Goal: Transaction & Acquisition: Book appointment/travel/reservation

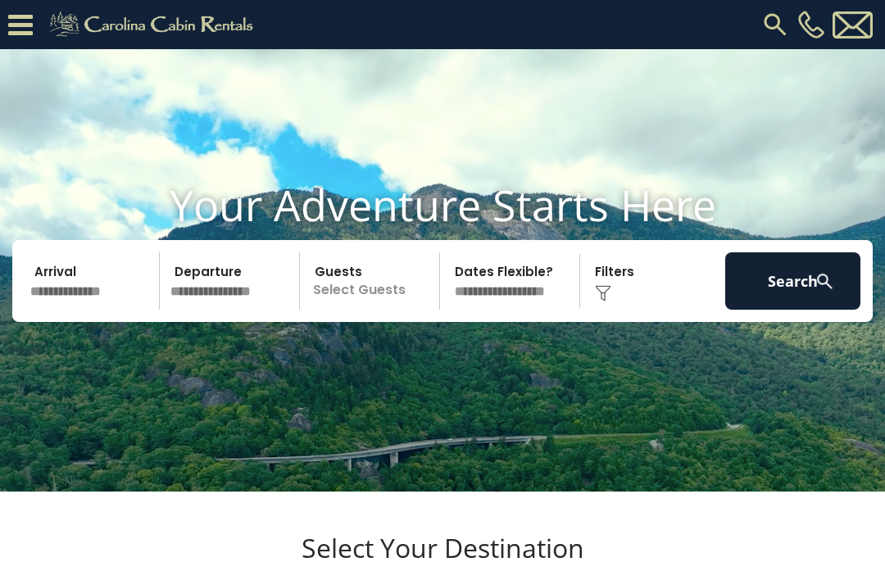
click at [617, 299] on div "Click to Choose" at bounding box center [652, 280] width 135 height 57
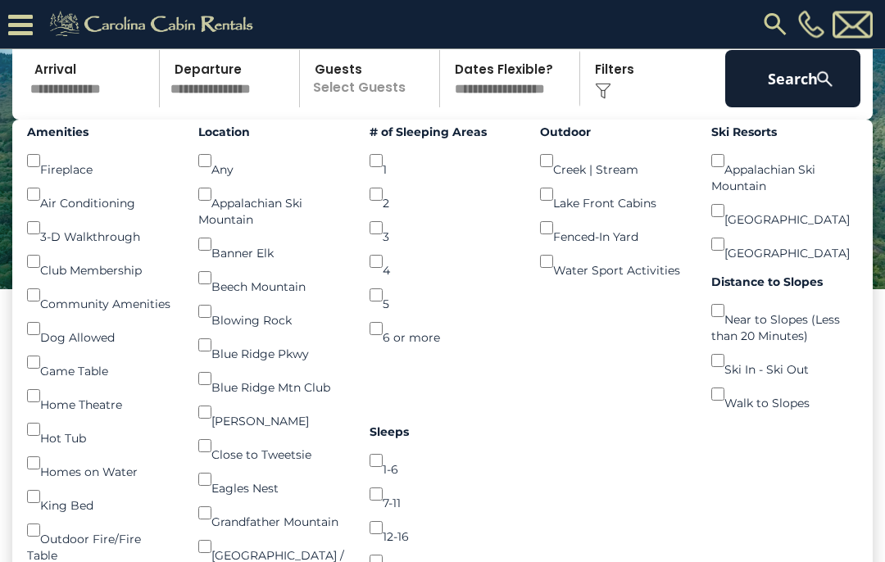
scroll to position [153, 0]
click at [86, 107] on input "text" at bounding box center [92, 78] width 135 height 57
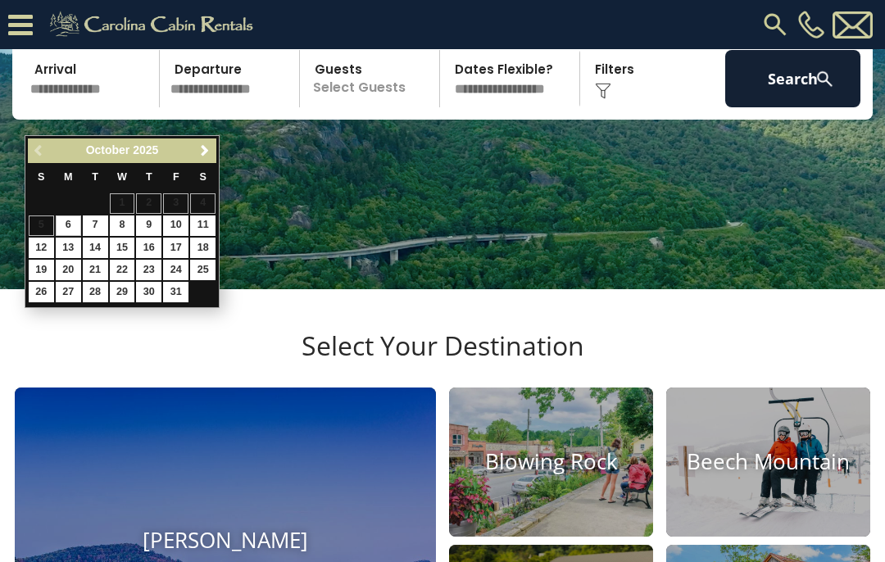
click at [209, 155] on span "Next" at bounding box center [204, 150] width 13 height 13
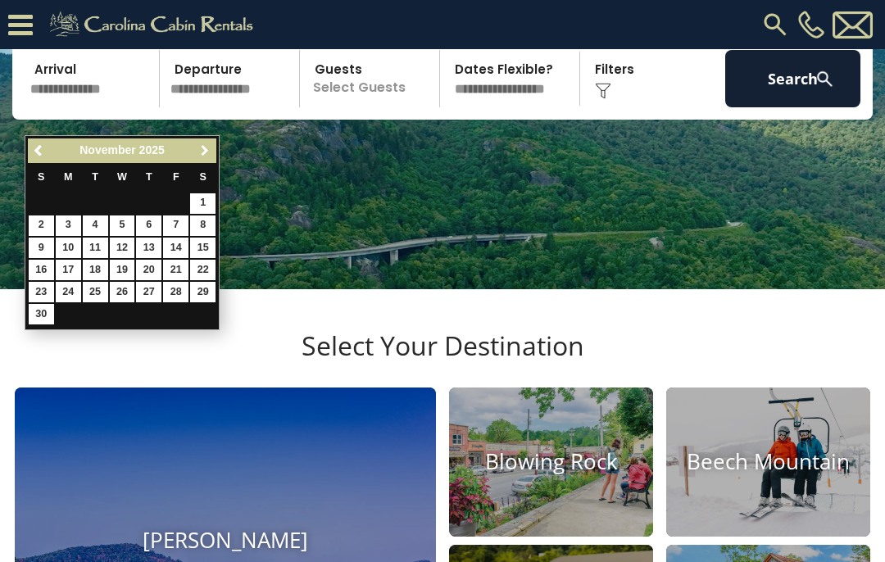
click at [212, 158] on link "Next" at bounding box center [204, 151] width 20 height 20
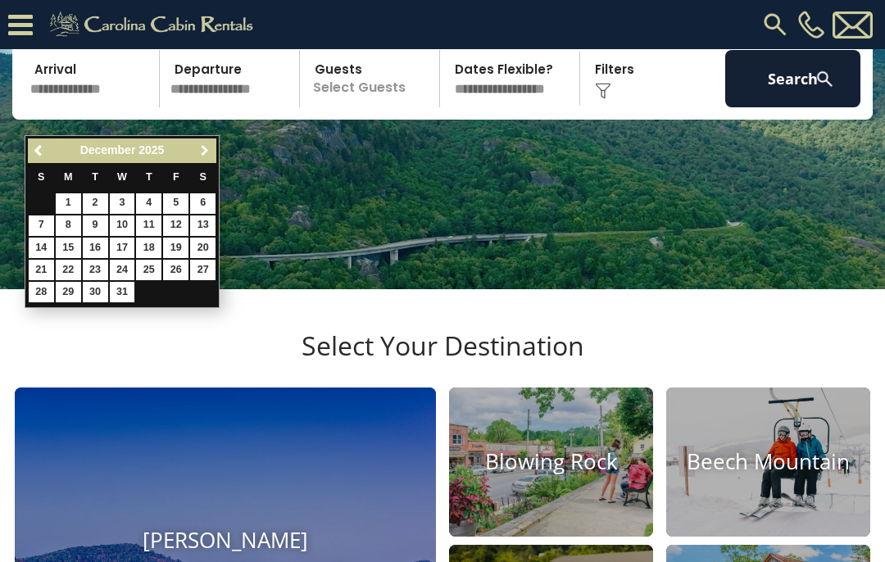
click at [213, 155] on link "Next" at bounding box center [204, 151] width 20 height 20
click at [213, 151] on link "Next" at bounding box center [204, 151] width 20 height 20
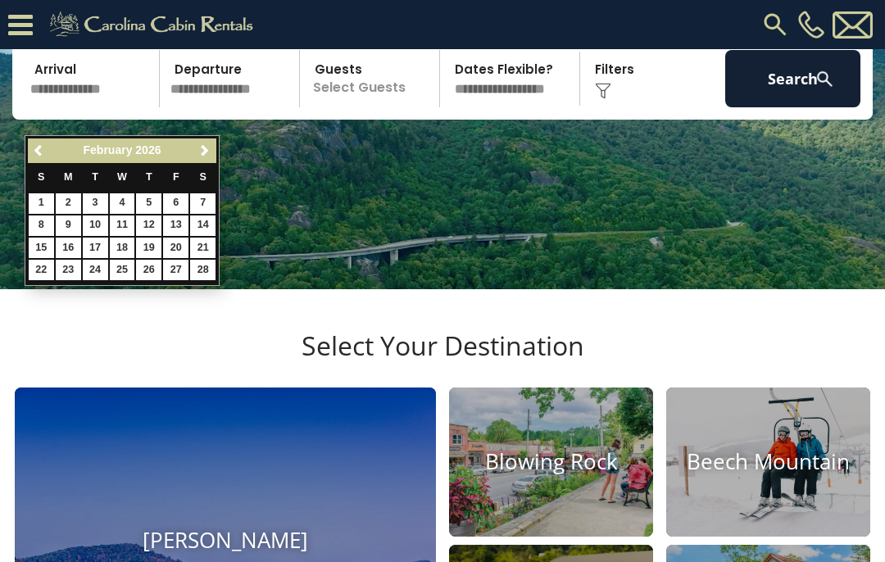
click at [207, 158] on link "Next" at bounding box center [204, 151] width 20 height 20
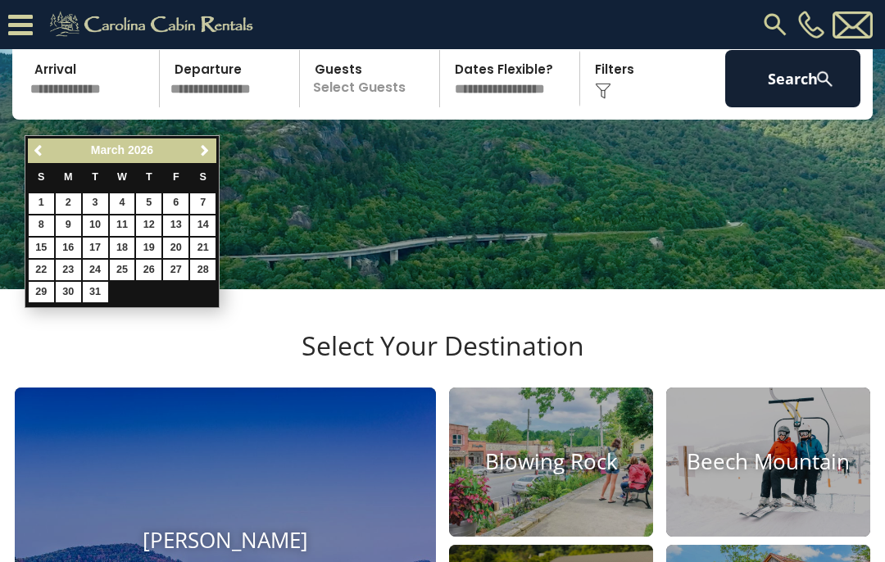
click at [207, 159] on link "Next" at bounding box center [204, 151] width 20 height 20
click at [209, 159] on link "Next" at bounding box center [204, 151] width 20 height 20
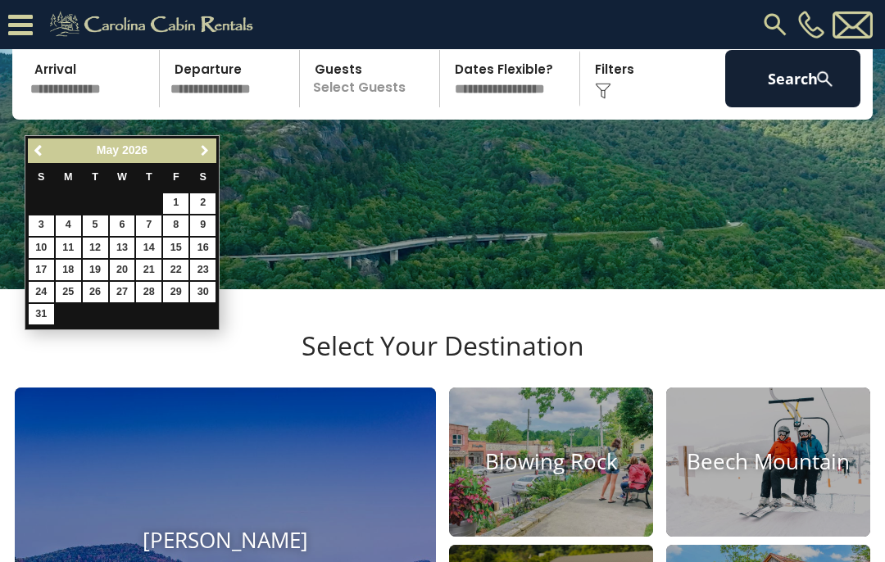
click at [212, 160] on link "Next" at bounding box center [204, 151] width 20 height 20
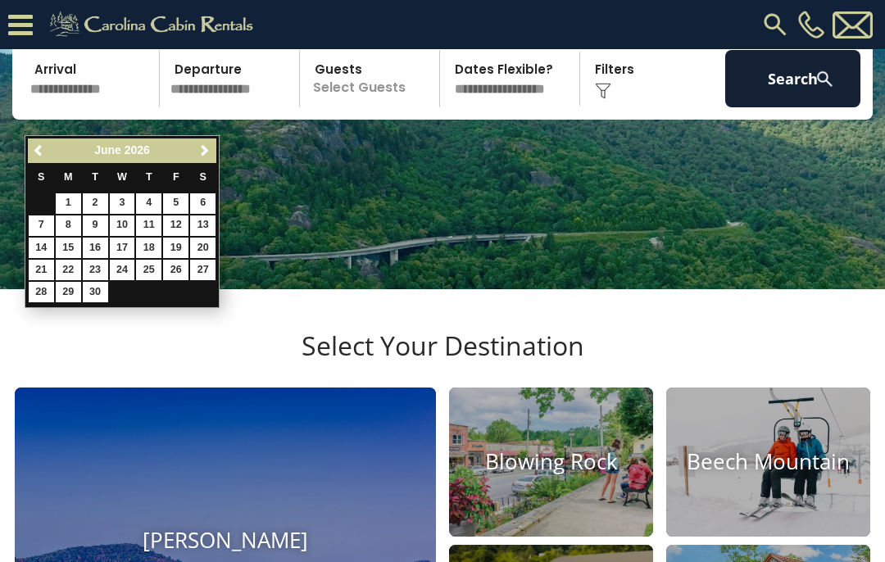
click at [208, 247] on link "20" at bounding box center [202, 248] width 25 height 20
type input "*******"
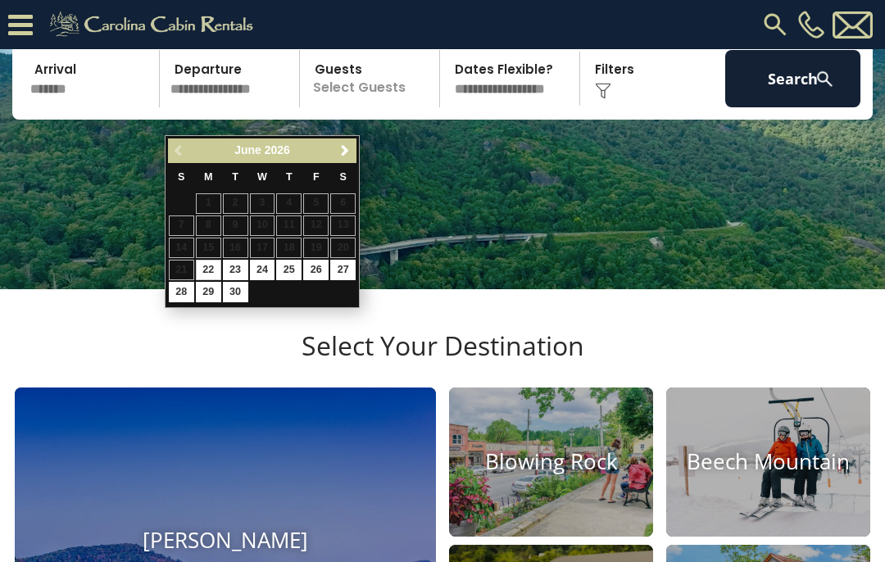
click at [386, 240] on video at bounding box center [442, 68] width 885 height 443
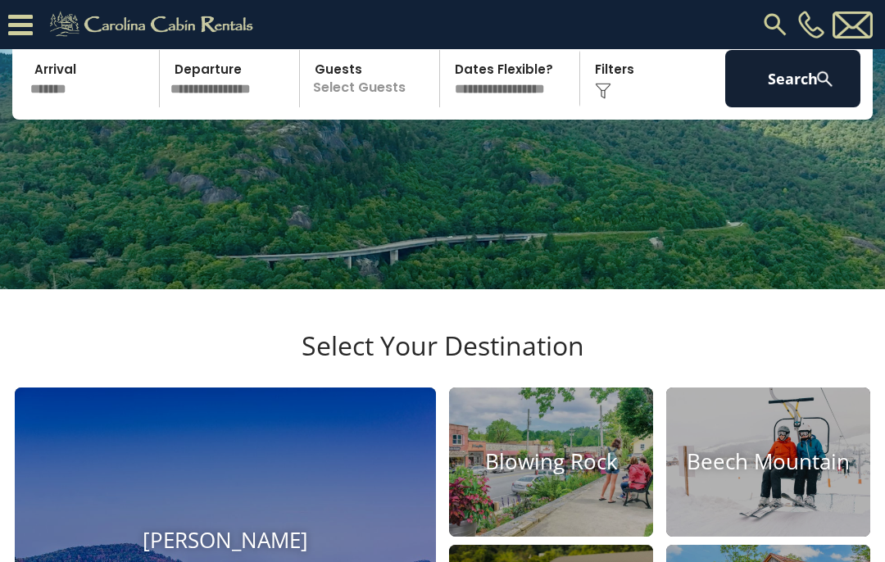
click at [345, 272] on video at bounding box center [442, 68] width 885 height 443
click at [217, 107] on input "text" at bounding box center [232, 78] width 135 height 57
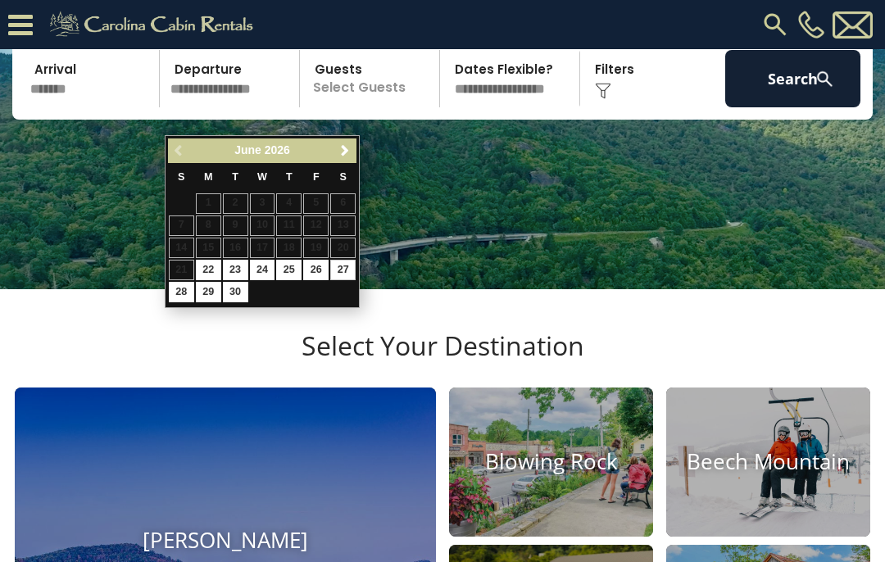
click at [351, 266] on link "27" at bounding box center [342, 270] width 25 height 20
type input "*******"
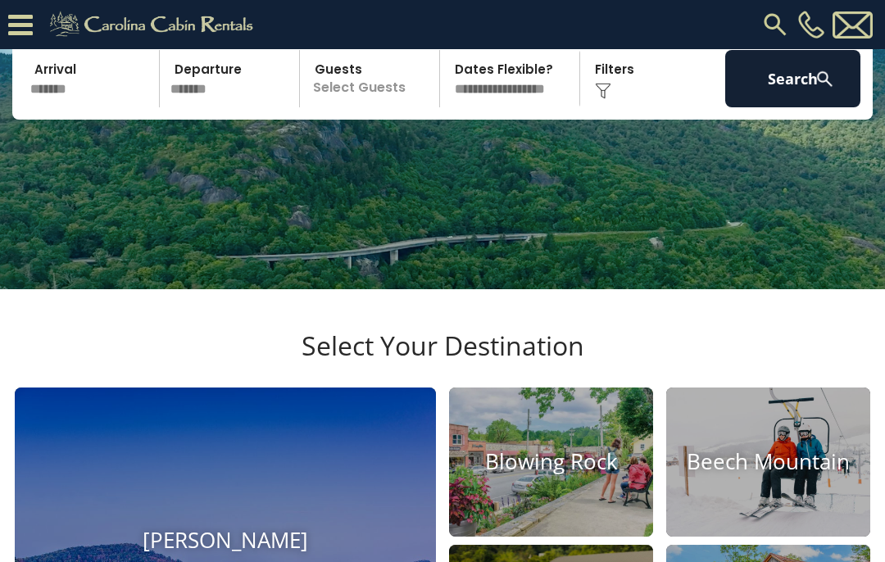
click at [619, 107] on div "Click to Choose" at bounding box center [652, 78] width 135 height 57
click at [616, 107] on div "Click to Choose" at bounding box center [652, 78] width 135 height 57
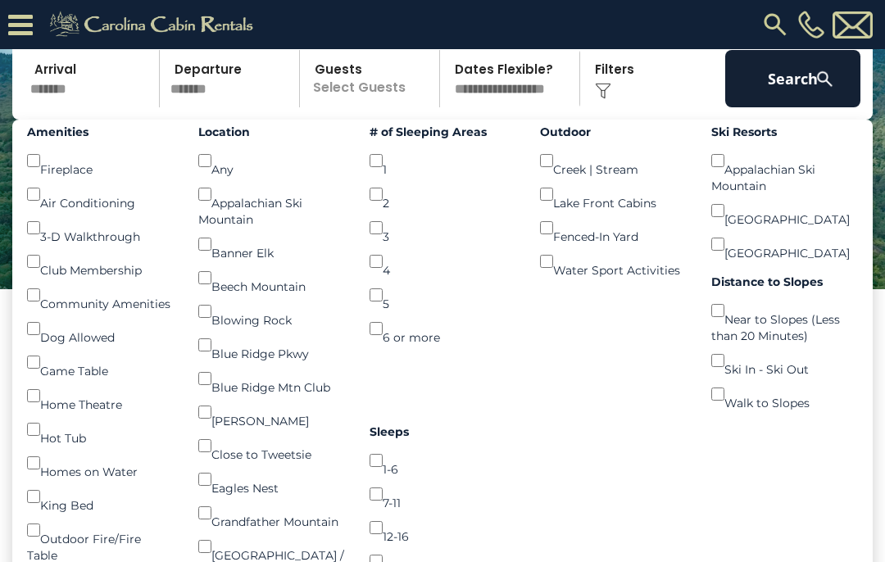
click at [799, 107] on button "Search" at bounding box center [792, 78] width 135 height 57
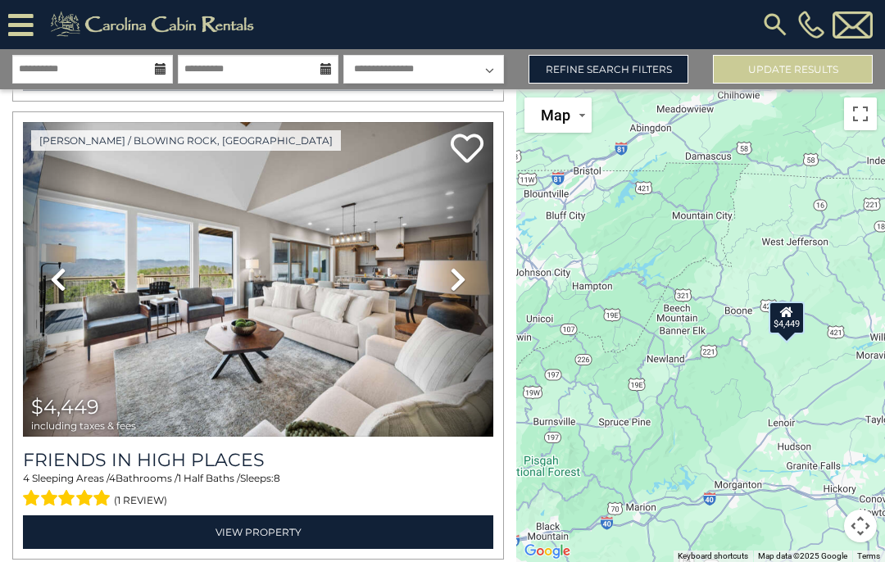
scroll to position [487, 0]
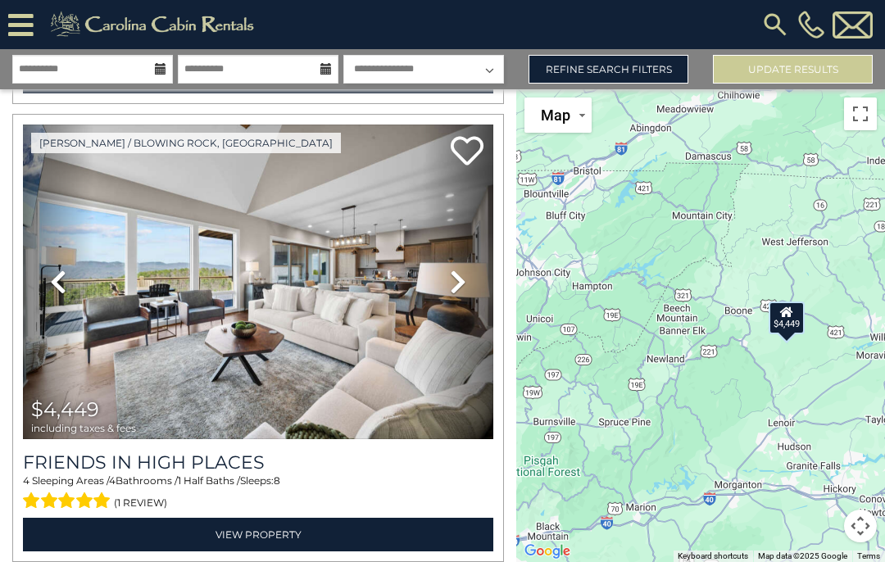
click at [461, 276] on icon at bounding box center [458, 282] width 16 height 26
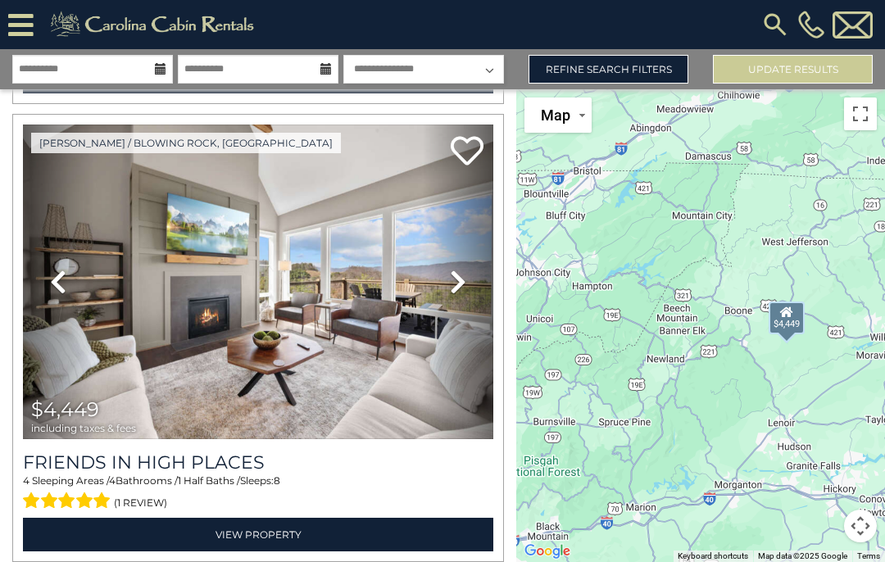
click at [458, 281] on icon at bounding box center [458, 282] width 16 height 26
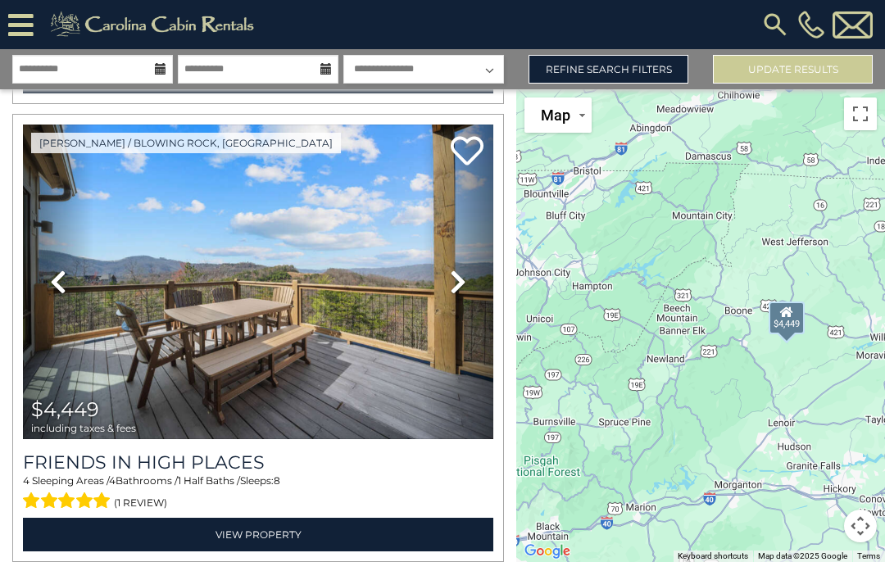
click at [461, 276] on icon at bounding box center [458, 282] width 16 height 26
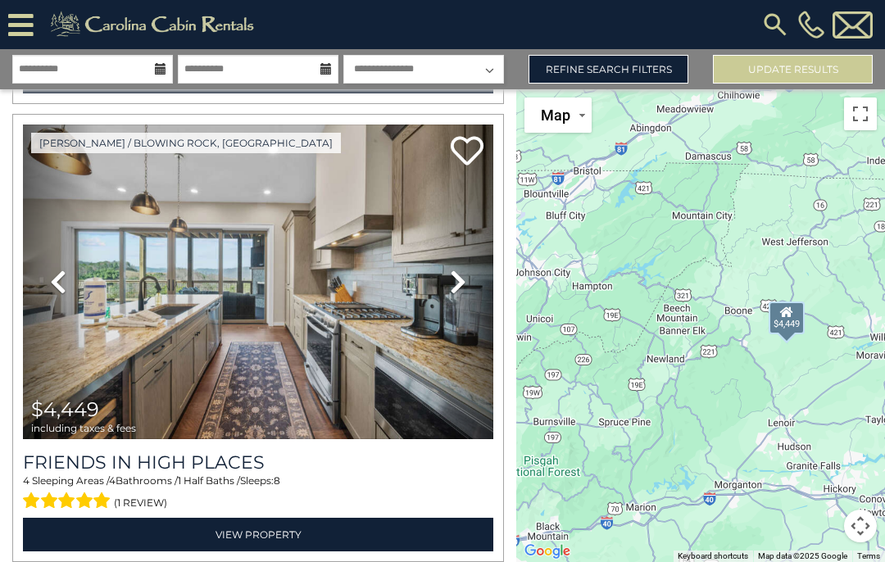
click at [464, 279] on icon at bounding box center [458, 282] width 16 height 26
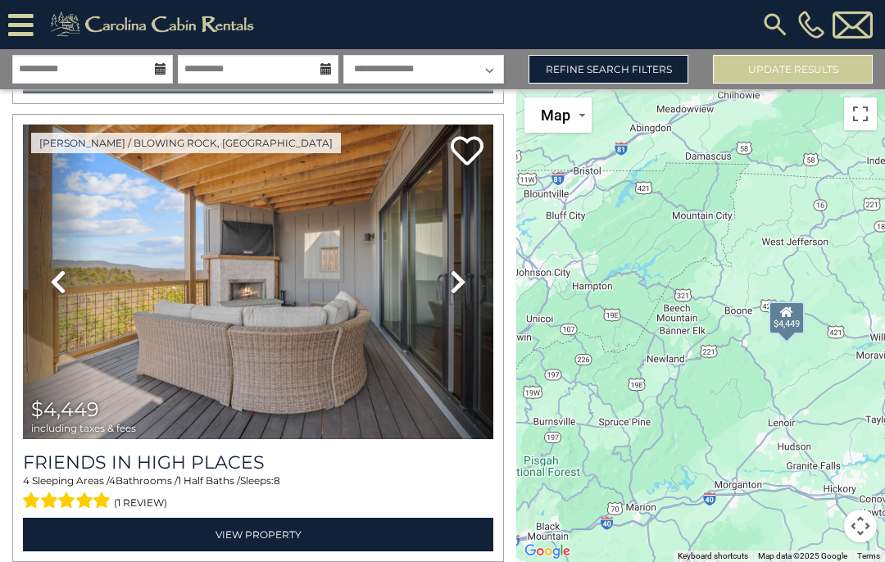
click at [454, 279] on icon at bounding box center [458, 282] width 16 height 26
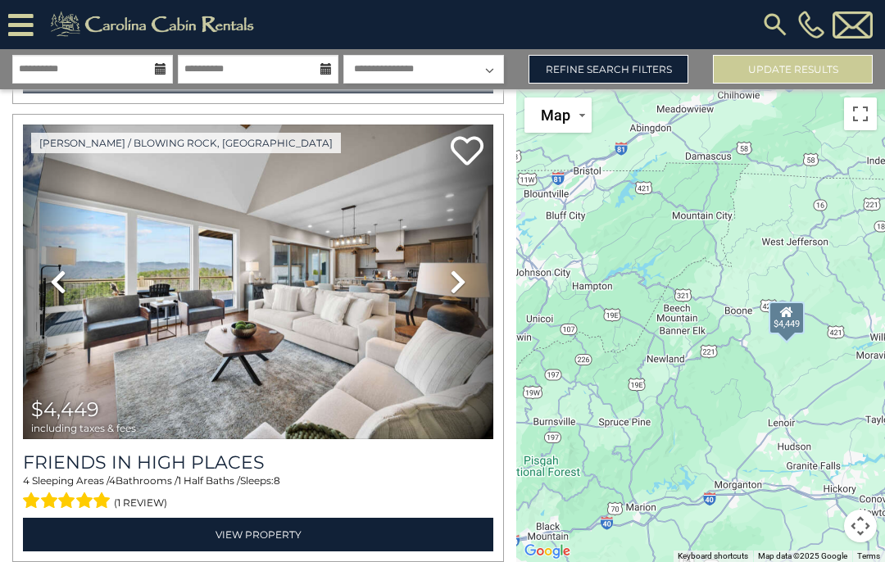
click at [463, 277] on icon at bounding box center [458, 282] width 16 height 26
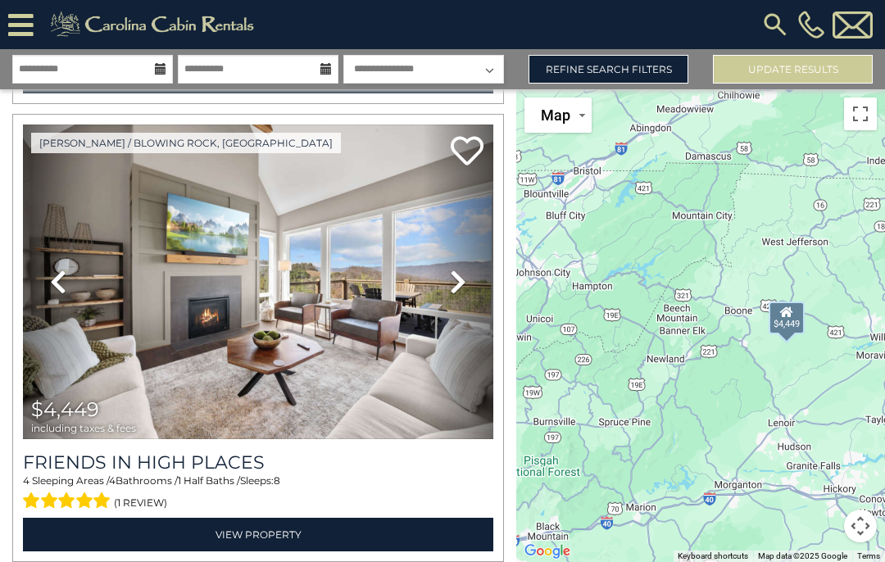
click at [456, 288] on icon at bounding box center [458, 282] width 16 height 26
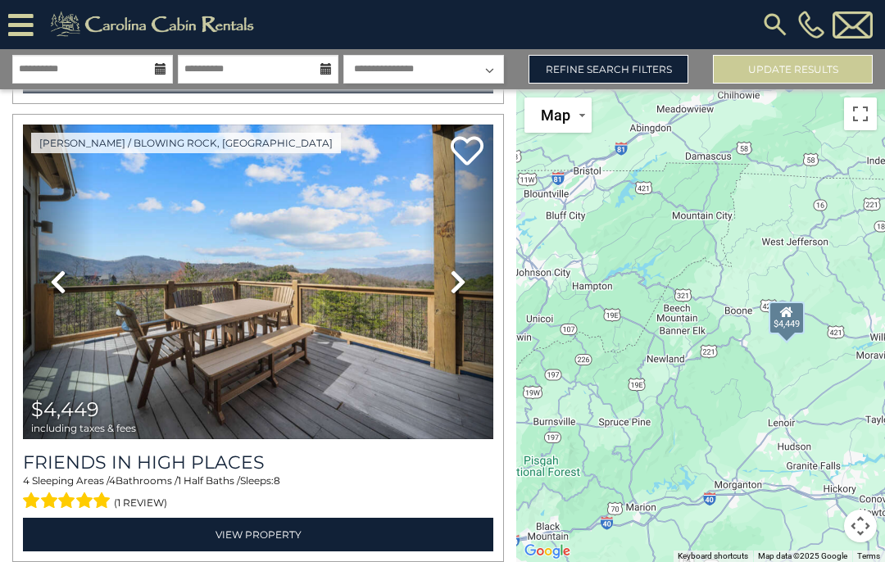
click at [456, 274] on icon at bounding box center [458, 282] width 16 height 26
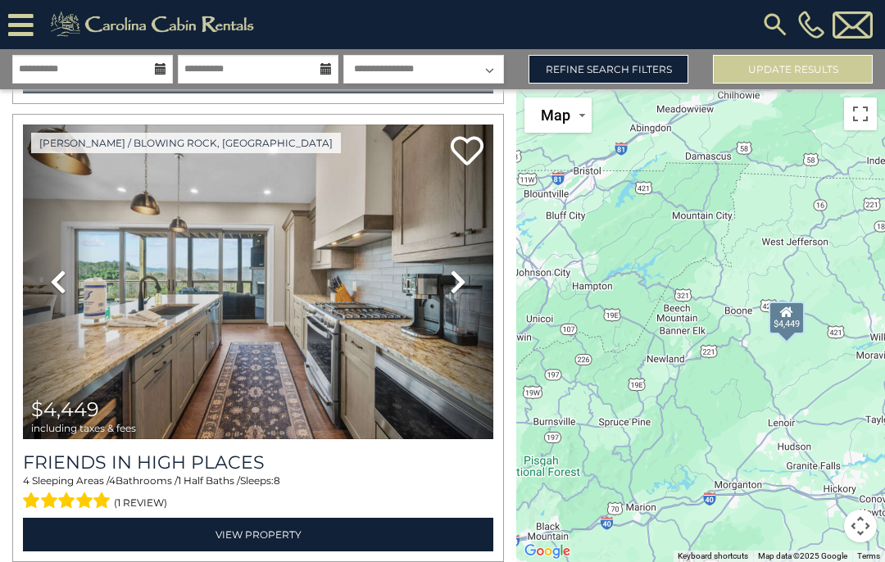
click at [452, 292] on icon at bounding box center [458, 282] width 16 height 26
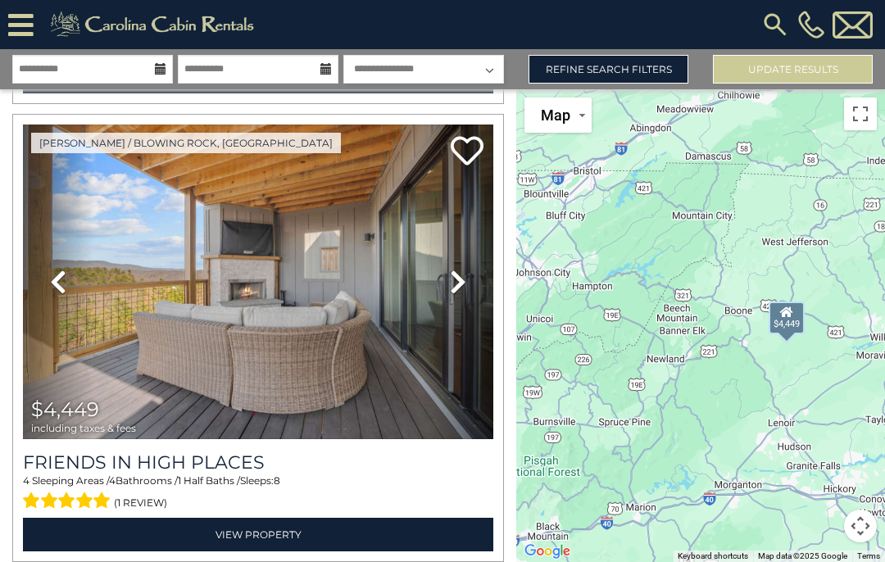
click at [457, 291] on icon at bounding box center [458, 282] width 16 height 26
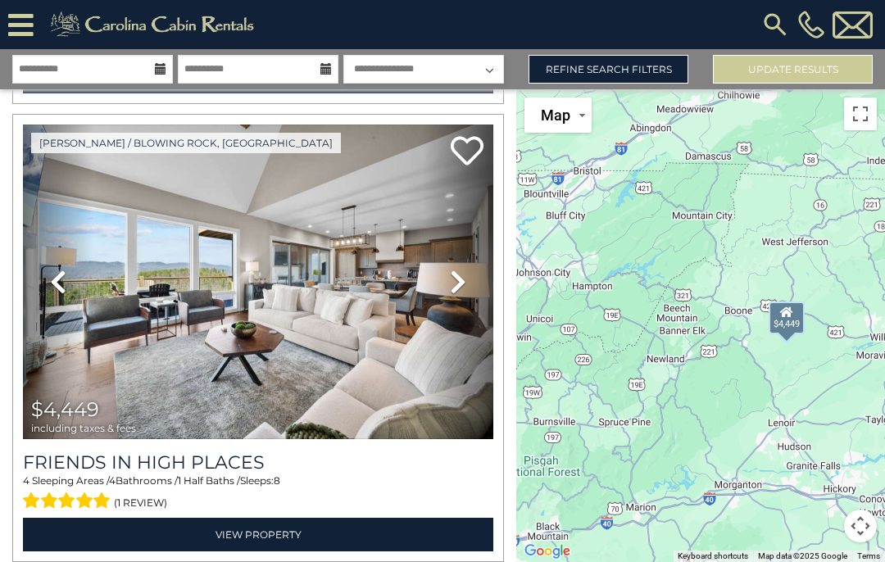
click at [456, 290] on icon at bounding box center [458, 282] width 16 height 26
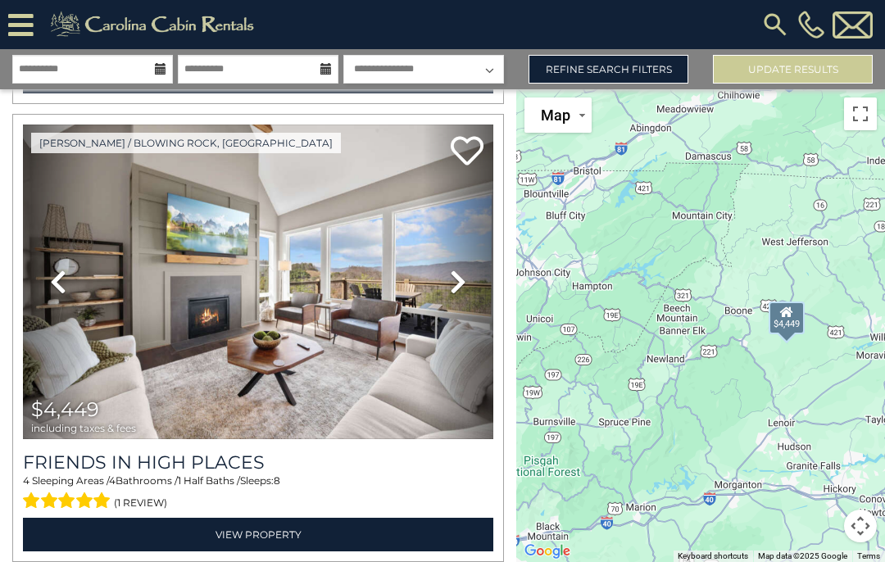
click at [493, 75] on select "**********" at bounding box center [423, 69] width 161 height 29
select select "*"
click at [645, 70] on link "Refine Search Filters" at bounding box center [609, 69] width 160 height 29
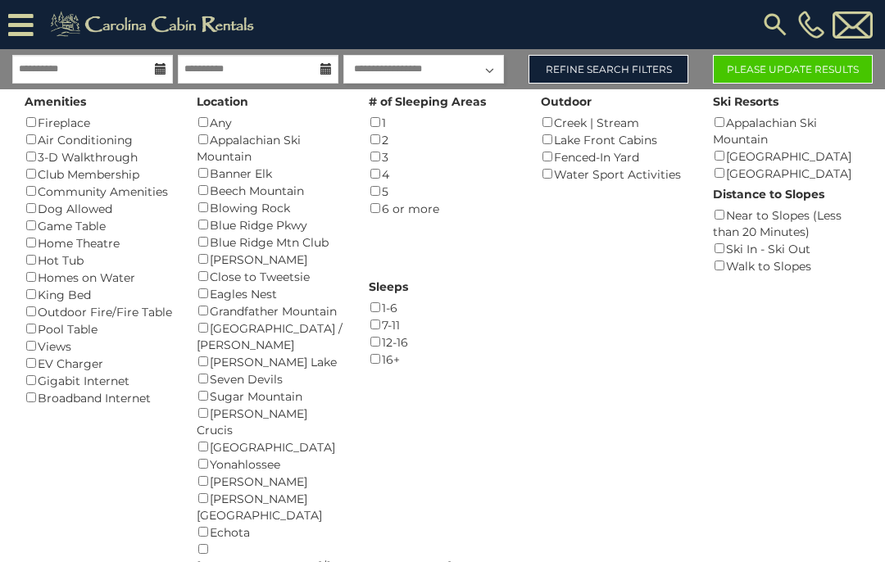
click at [41, 202] on div "Dog Allowed ()" at bounding box center [99, 208] width 148 height 17
click at [827, 64] on button "Please Update Results" at bounding box center [793, 69] width 160 height 29
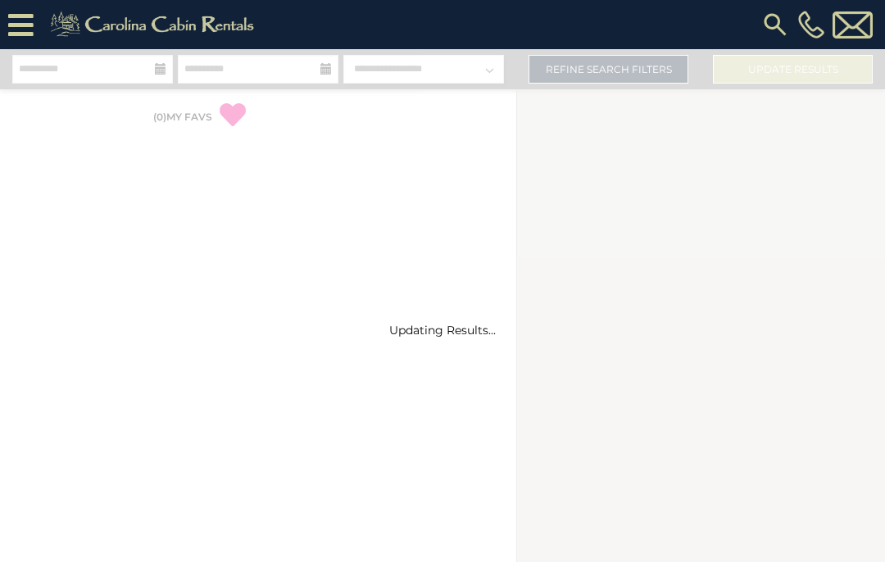
select select "*"
